Goal: Information Seeking & Learning: Learn about a topic

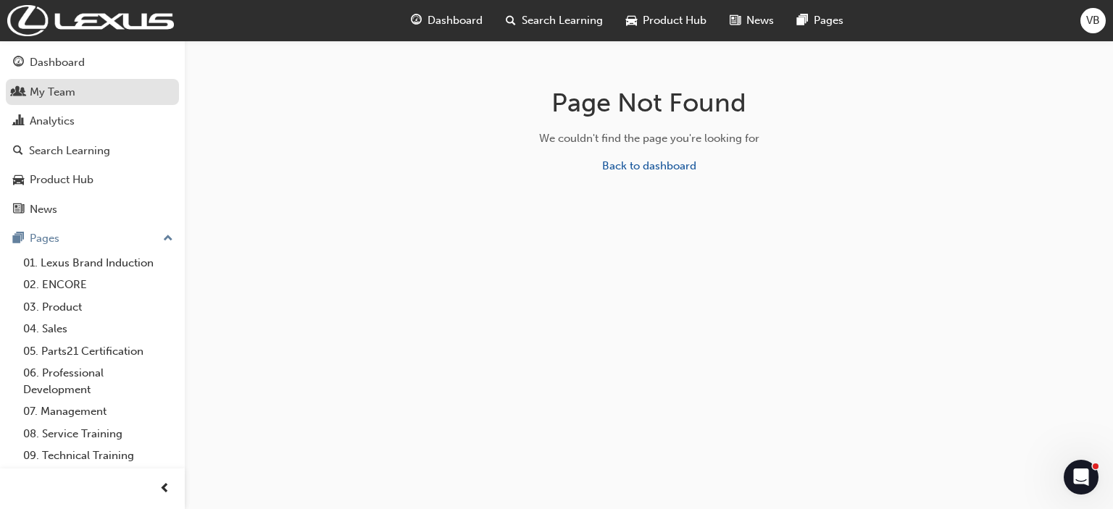
click at [52, 96] on div "My Team" at bounding box center [53, 92] width 46 height 17
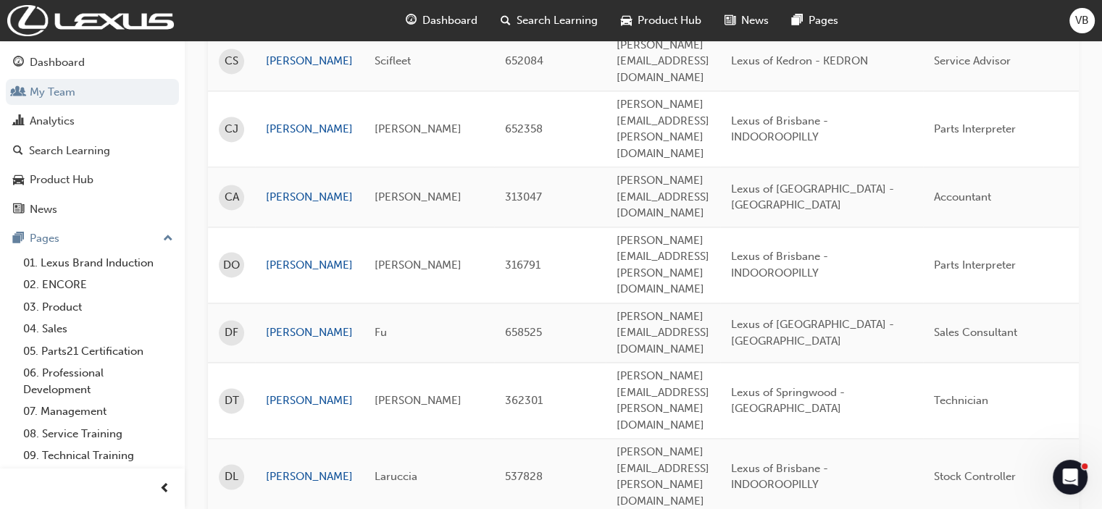
scroll to position [2208, 0]
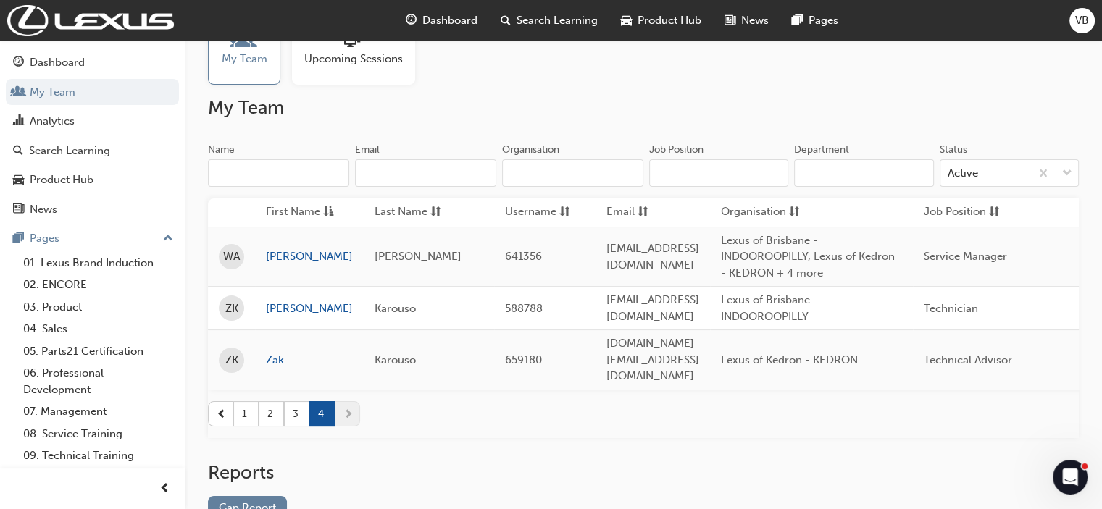
scroll to position [0, 0]
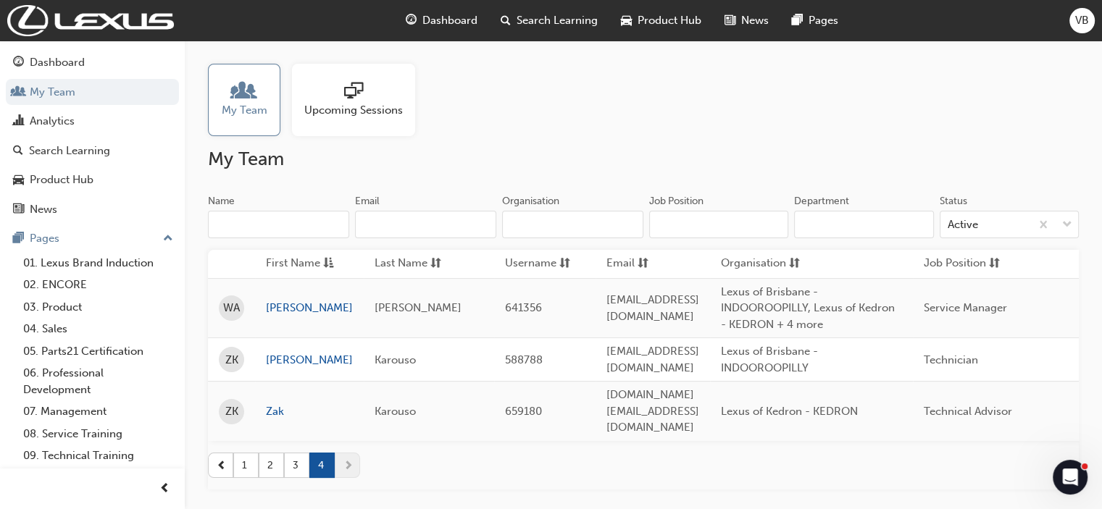
click at [353, 96] on span "sessionType_ONLINE_URL-icon" at bounding box center [353, 92] width 19 height 20
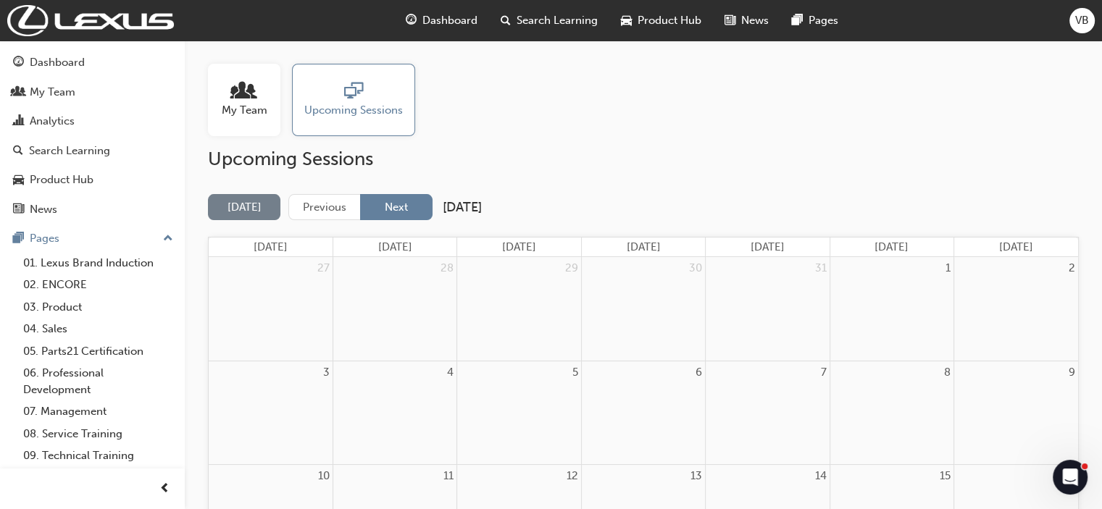
click at [400, 208] on button "Next" at bounding box center [396, 207] width 72 height 27
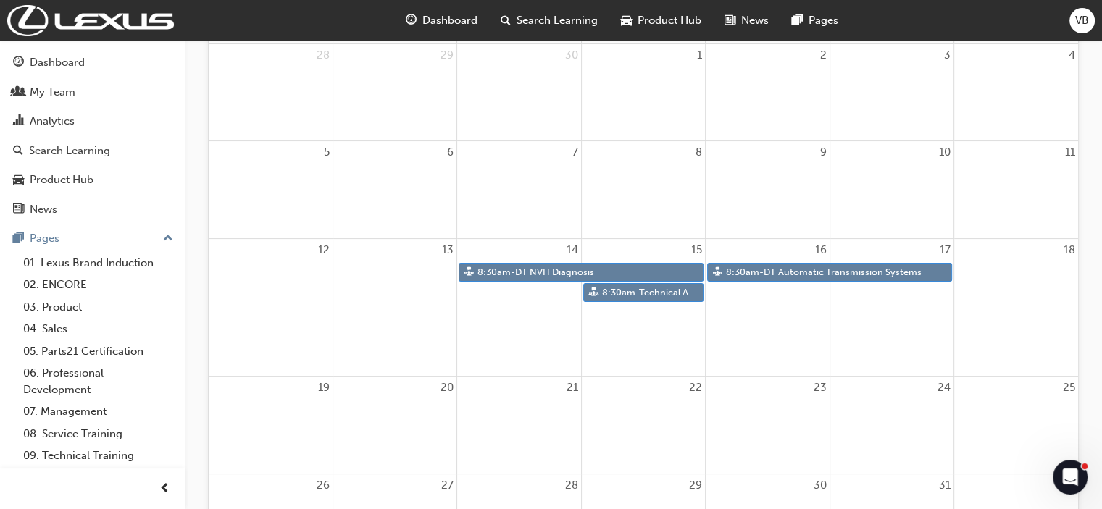
scroll to position [217, 0]
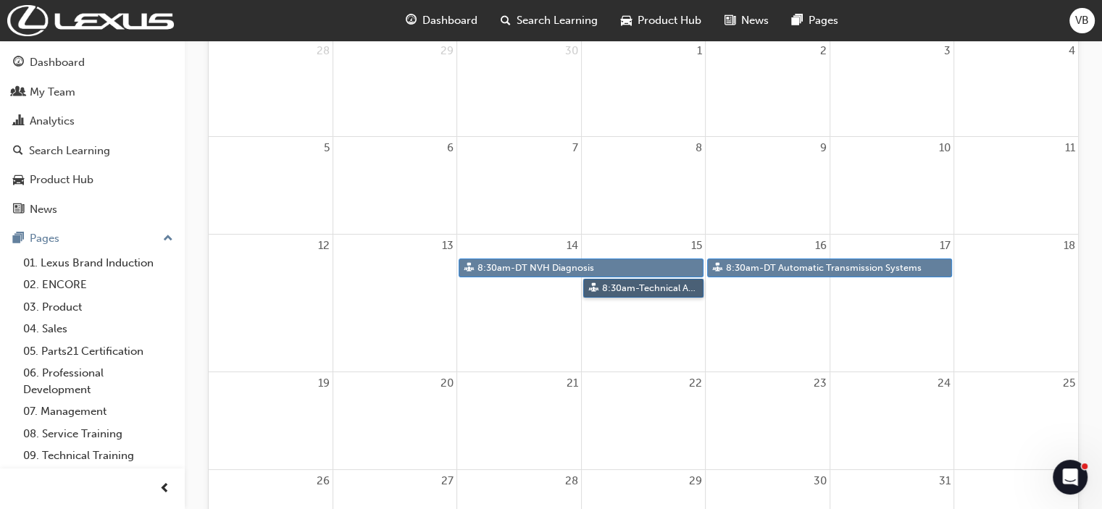
click at [609, 285] on link "8:30am - Technical Advisor Training" at bounding box center [643, 289] width 120 height 20
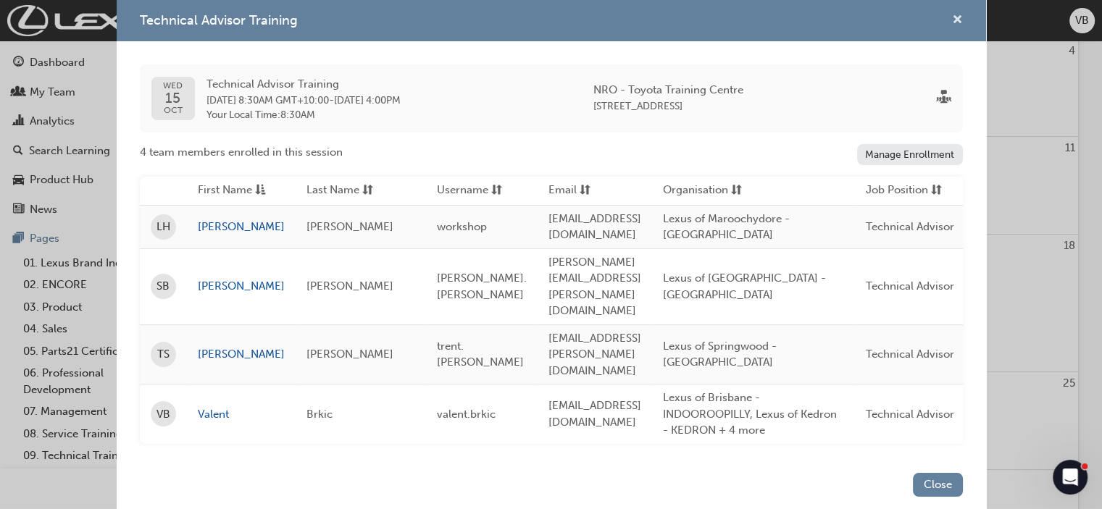
click at [956, 28] on span "cross-icon" at bounding box center [957, 20] width 11 height 13
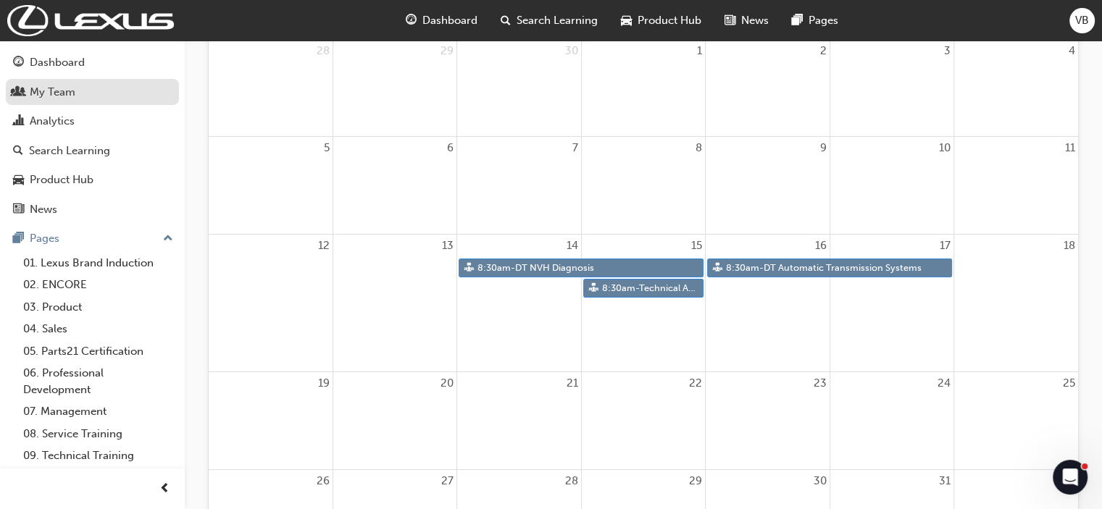
click at [35, 90] on div "My Team" at bounding box center [53, 92] width 46 height 17
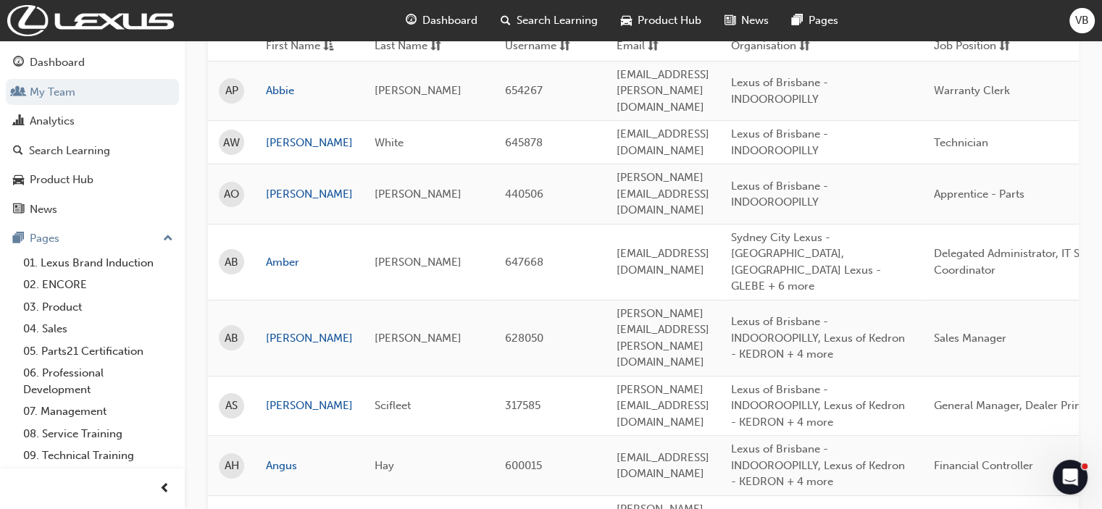
scroll to position [2208, 0]
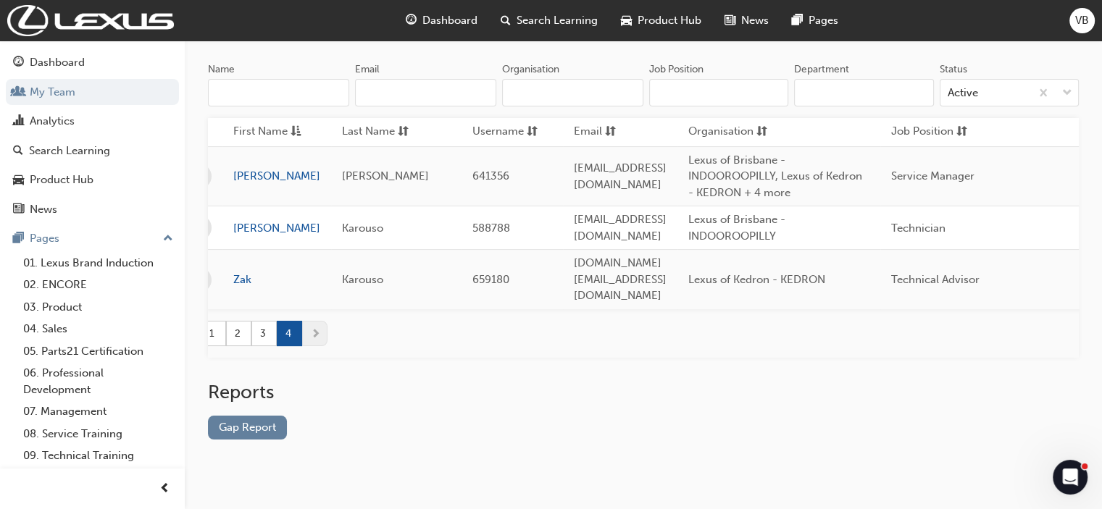
scroll to position [0, 0]
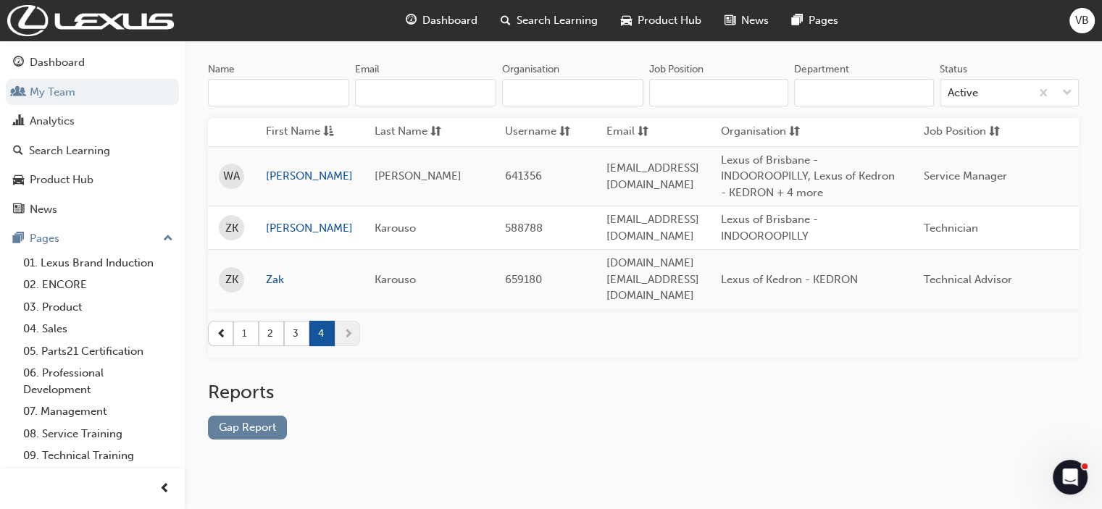
click at [252, 321] on button "1" at bounding box center [245, 333] width 25 height 25
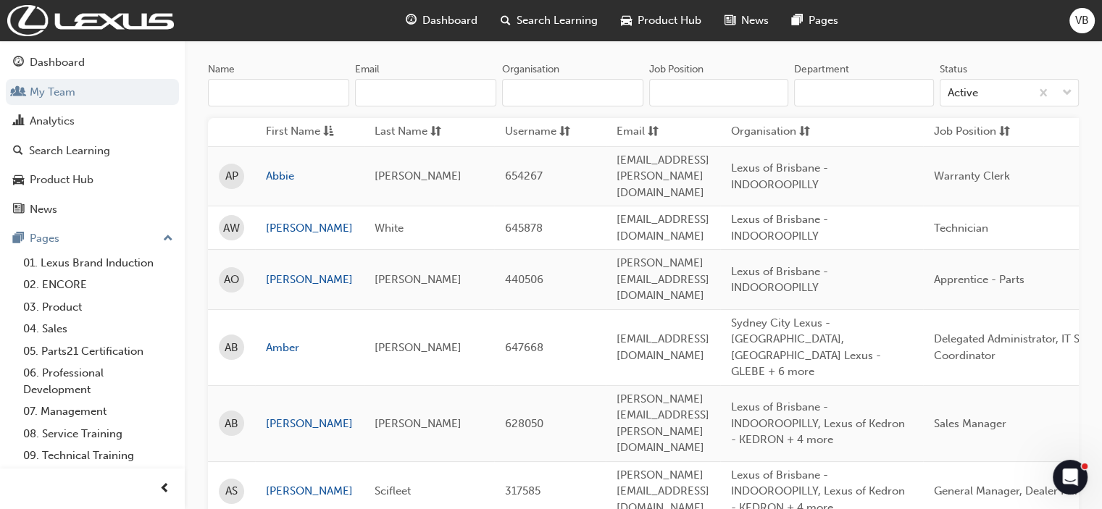
click at [527, 17] on span "Search Learning" at bounding box center [556, 20] width 81 height 17
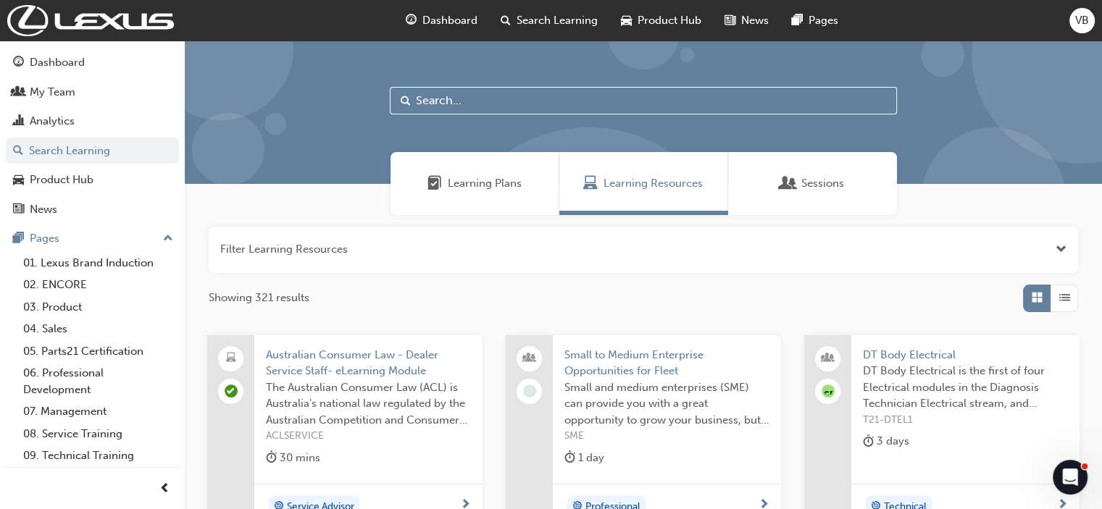
click at [507, 100] on input "text" at bounding box center [643, 101] width 507 height 28
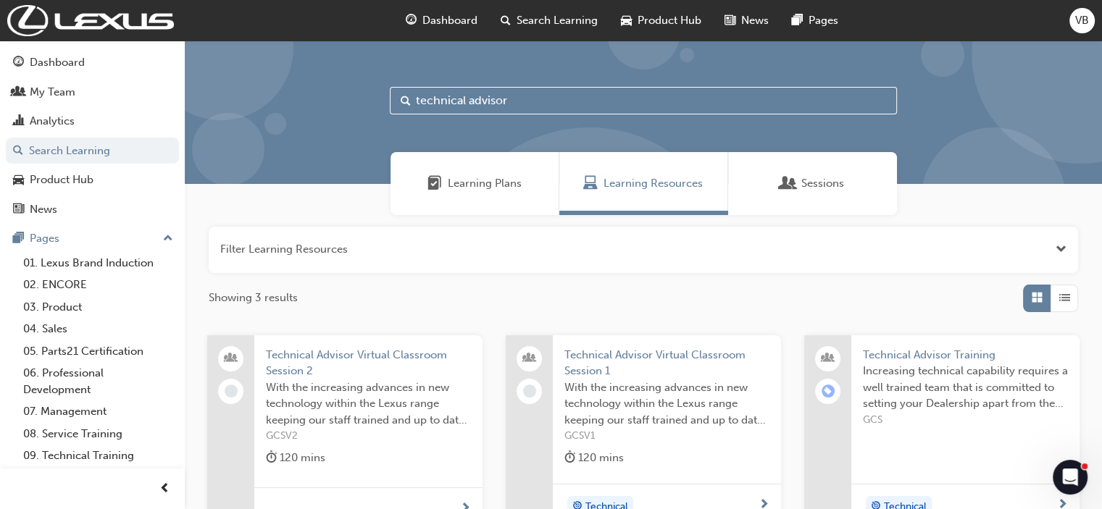
type input "technical advisor"
click at [907, 351] on span "Technical Advisor Training" at bounding box center [965, 355] width 205 height 17
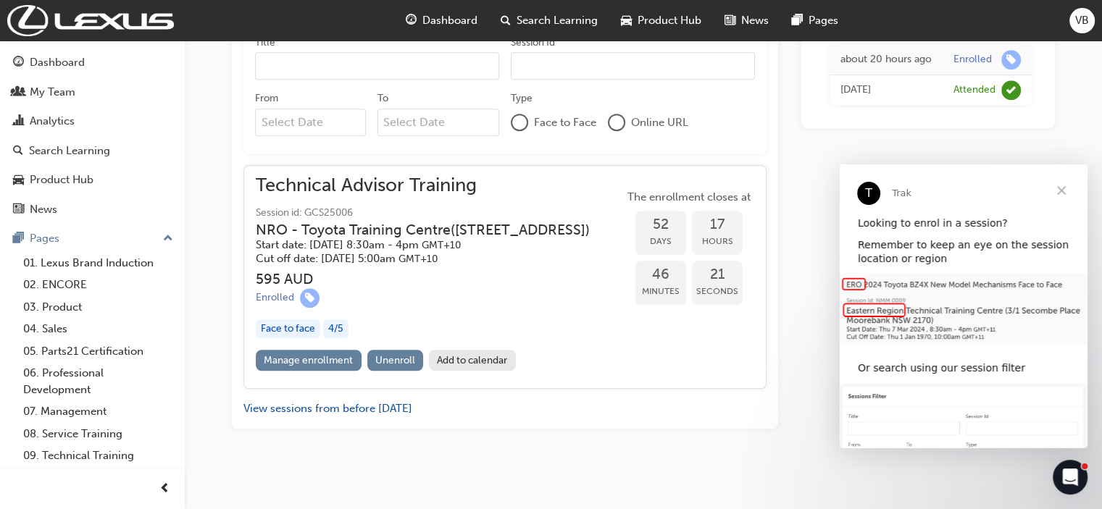
click at [1063, 191] on span "Close" at bounding box center [1061, 190] width 52 height 52
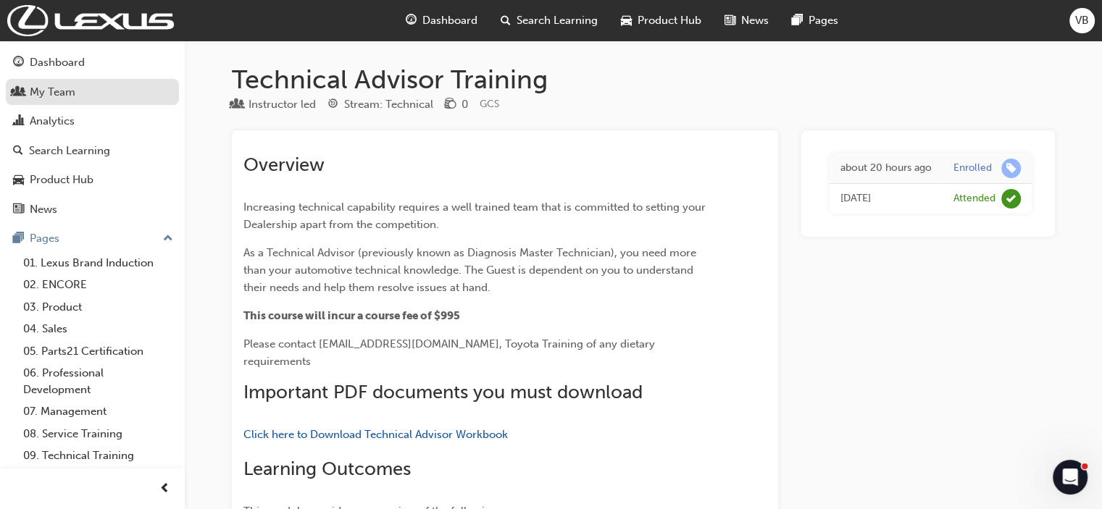
click at [46, 95] on div "My Team" at bounding box center [53, 92] width 46 height 17
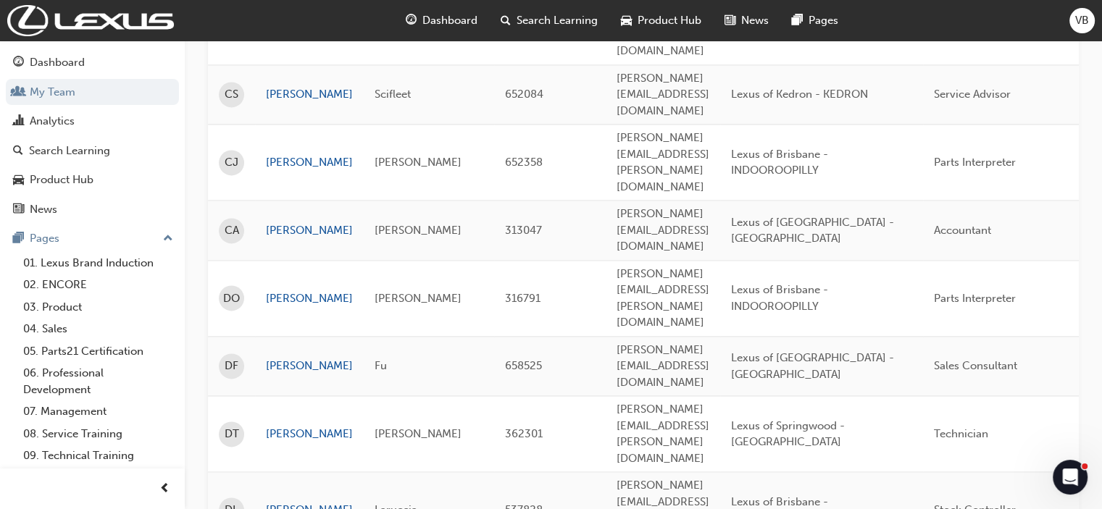
scroll to position [44, 0]
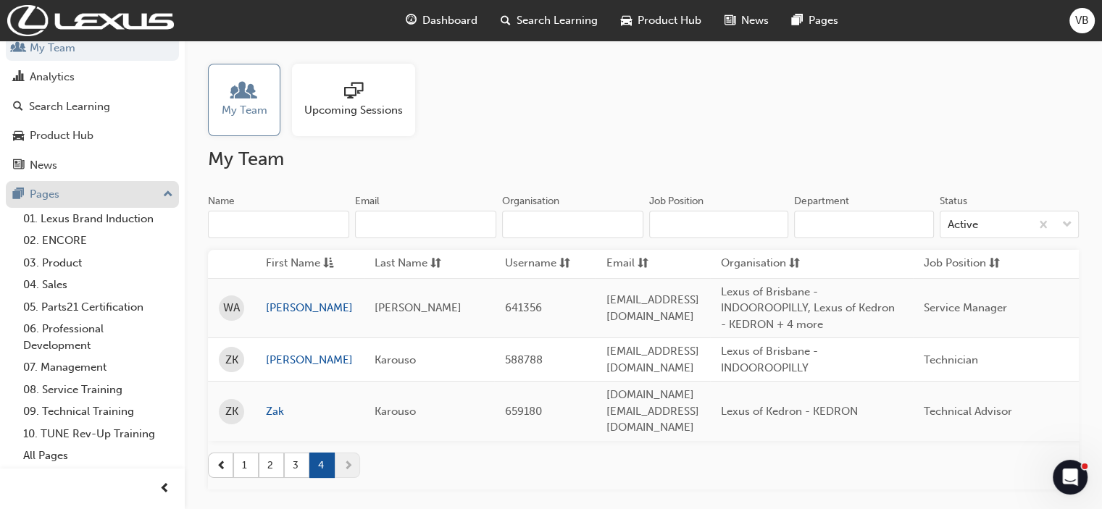
scroll to position [0, 0]
